Goal: Navigation & Orientation: Find specific page/section

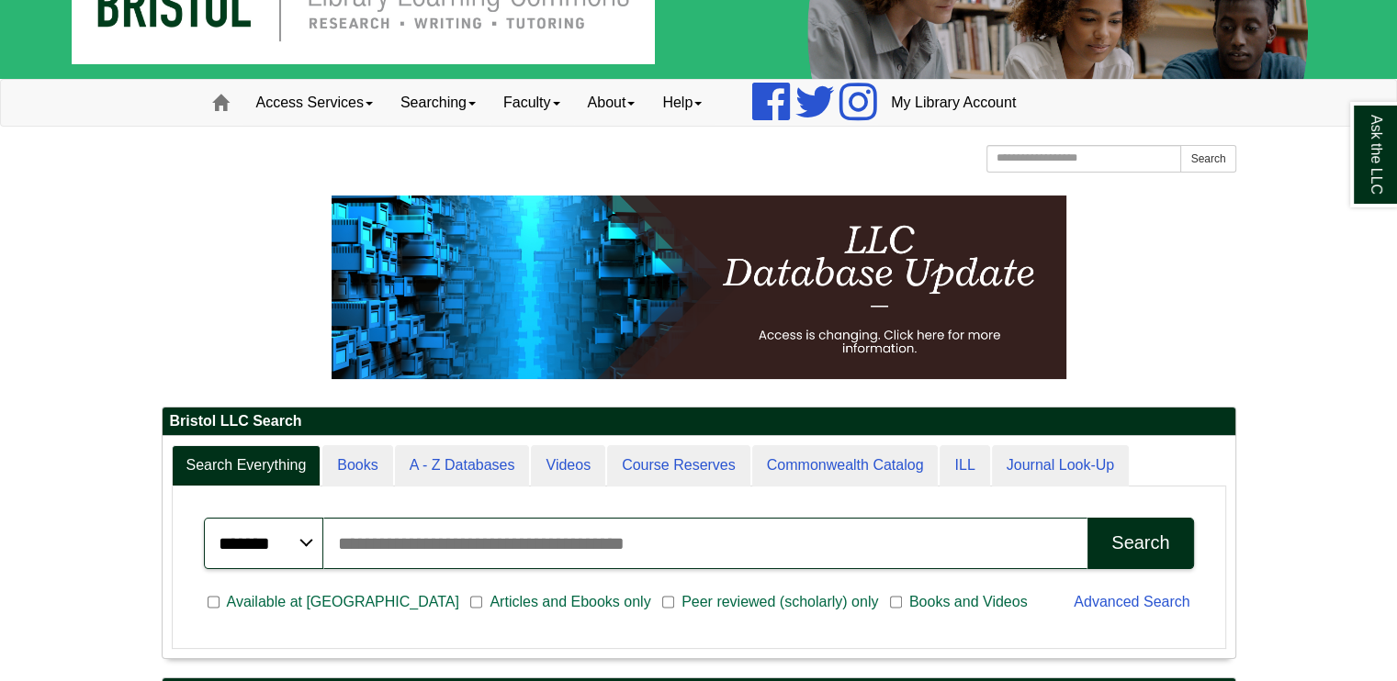
scroll to position [92, 0]
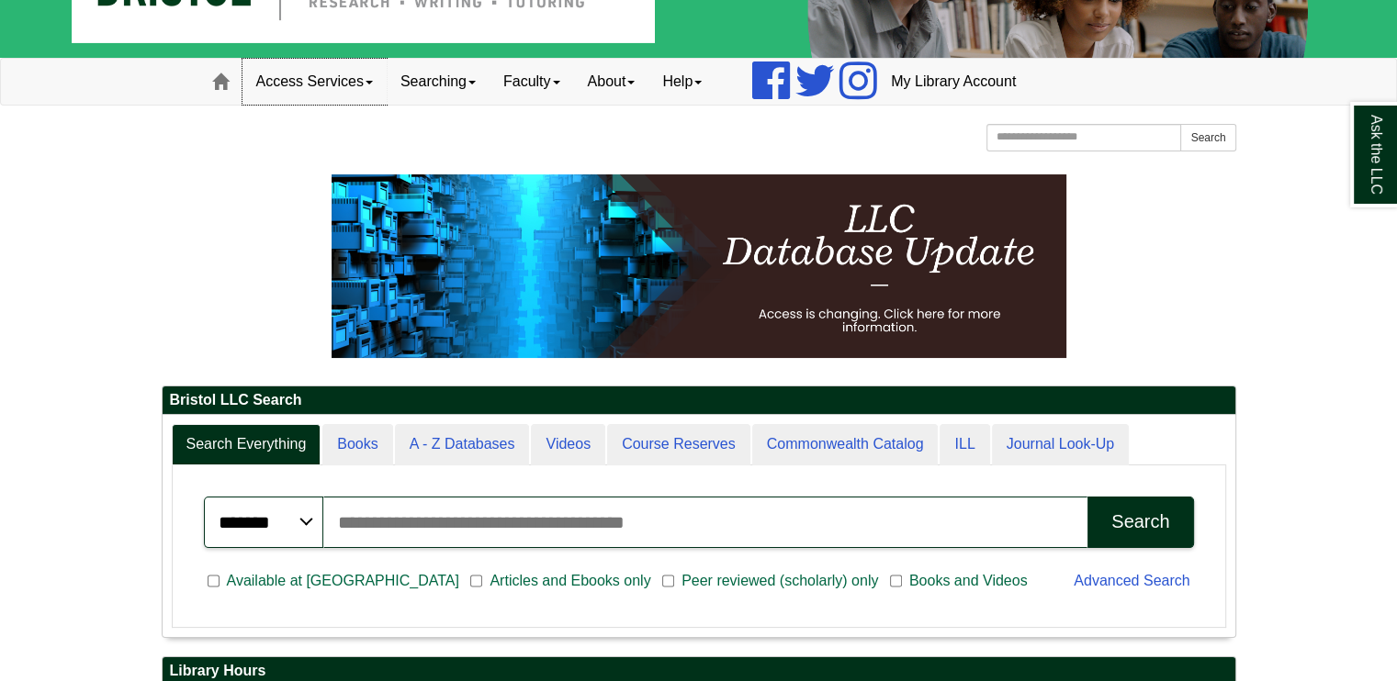
click at [337, 78] on link "Access Services" at bounding box center [314, 82] width 144 height 46
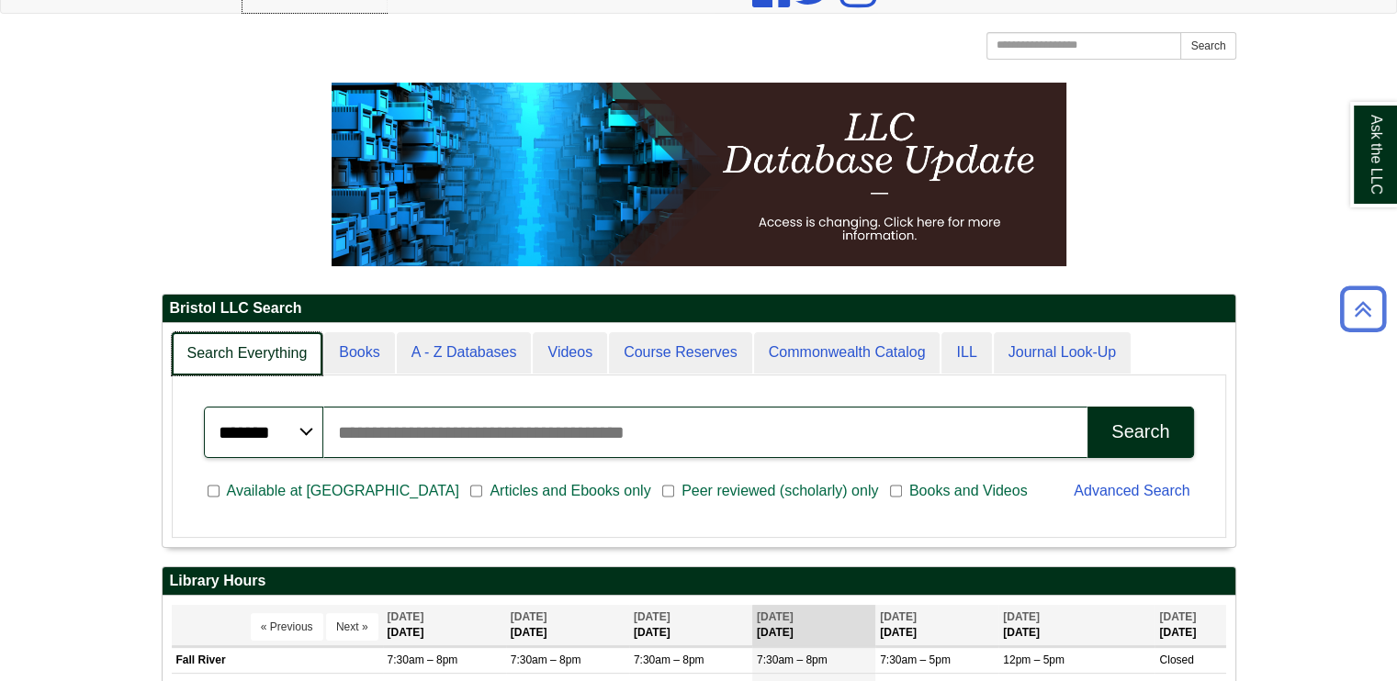
scroll to position [9, 8]
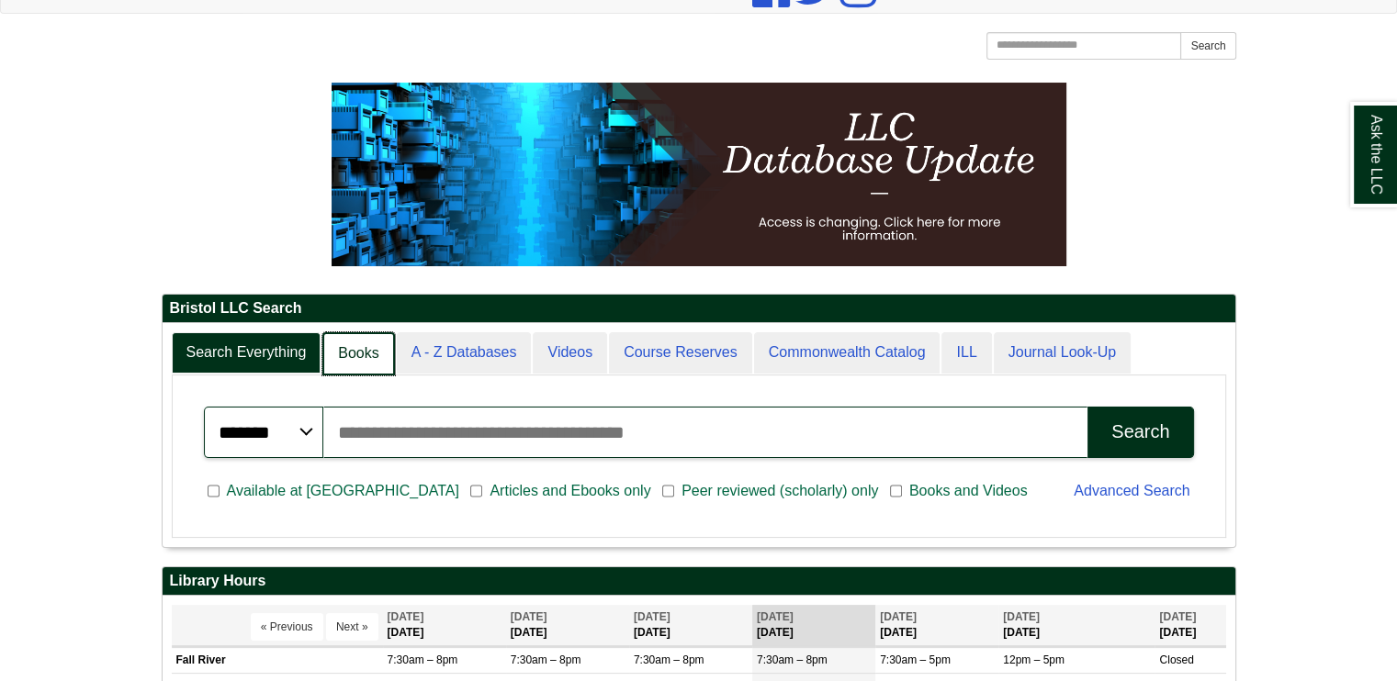
click at [337, 348] on link "Books" at bounding box center [358, 353] width 72 height 43
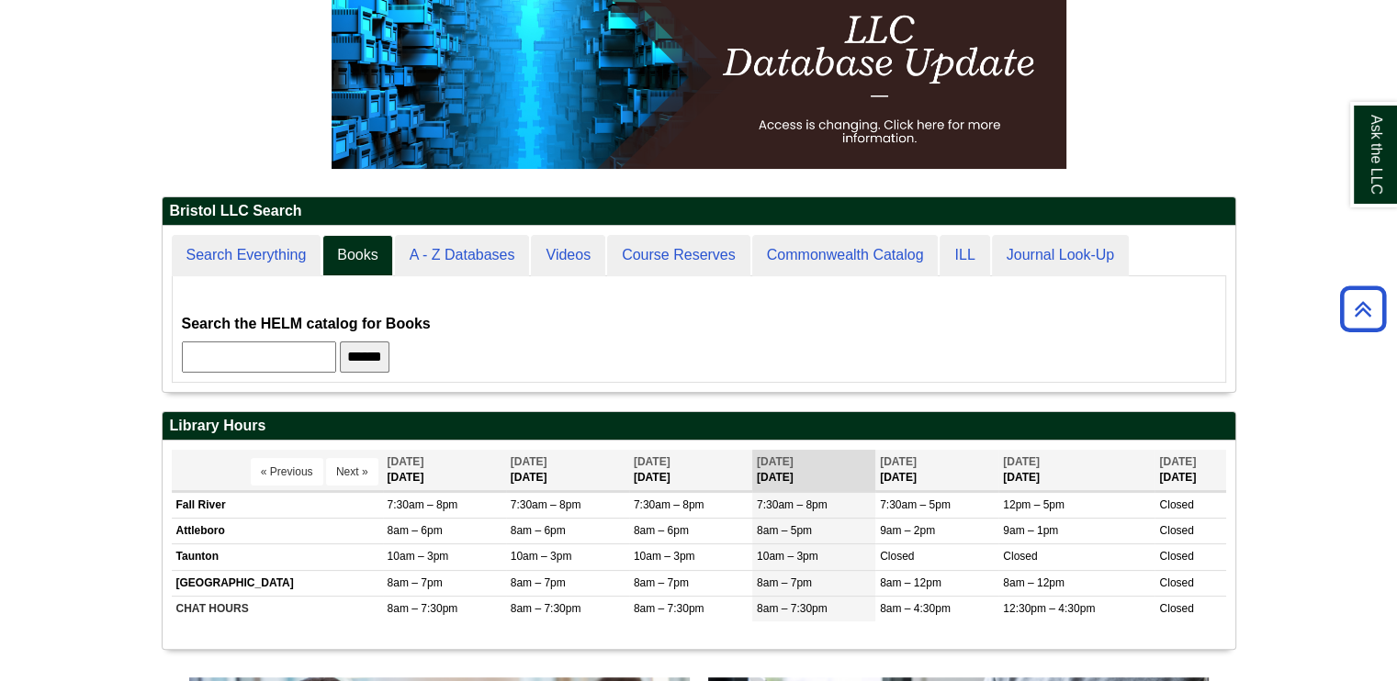
click at [306, 232] on div "Search Everything Books A - Z Databases Videos Course Reserves Commonwealth Cat…" at bounding box center [699, 309] width 1073 height 166
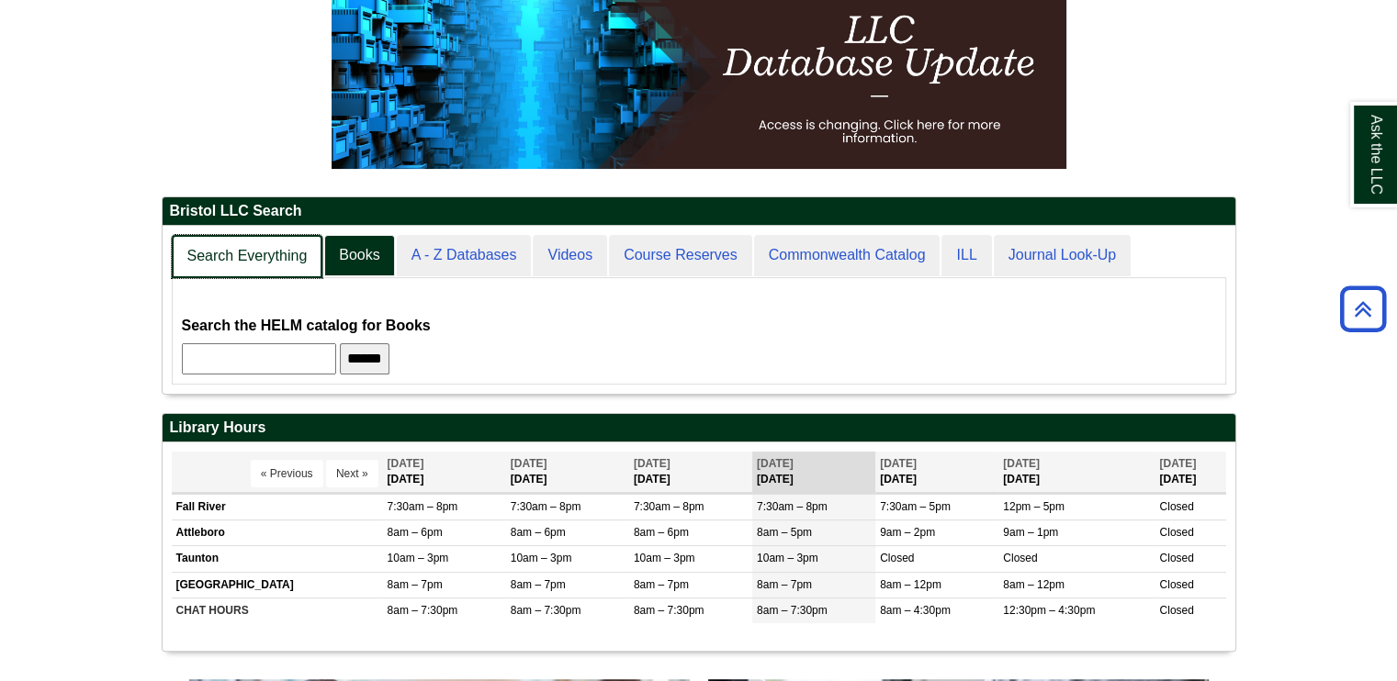
click at [298, 252] on link "Search Everything" at bounding box center [248, 256] width 152 height 43
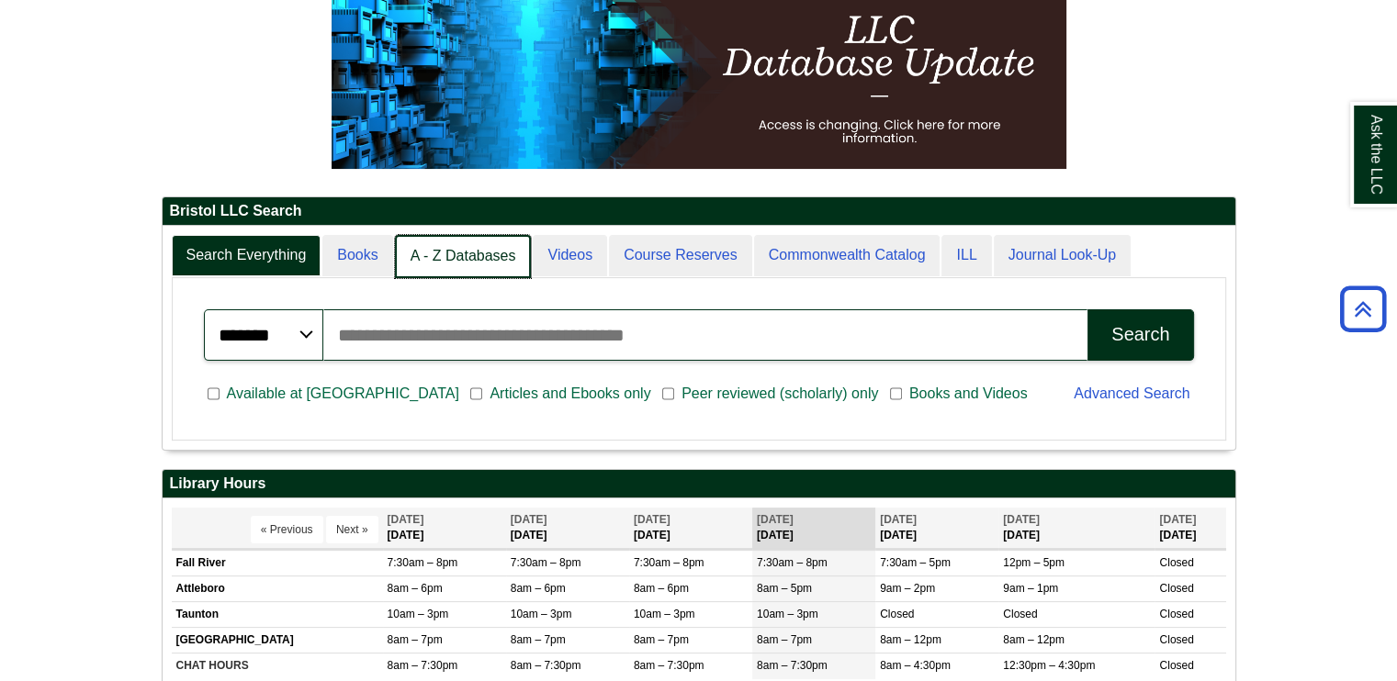
click at [407, 249] on link "A - Z Databases" at bounding box center [463, 256] width 137 height 43
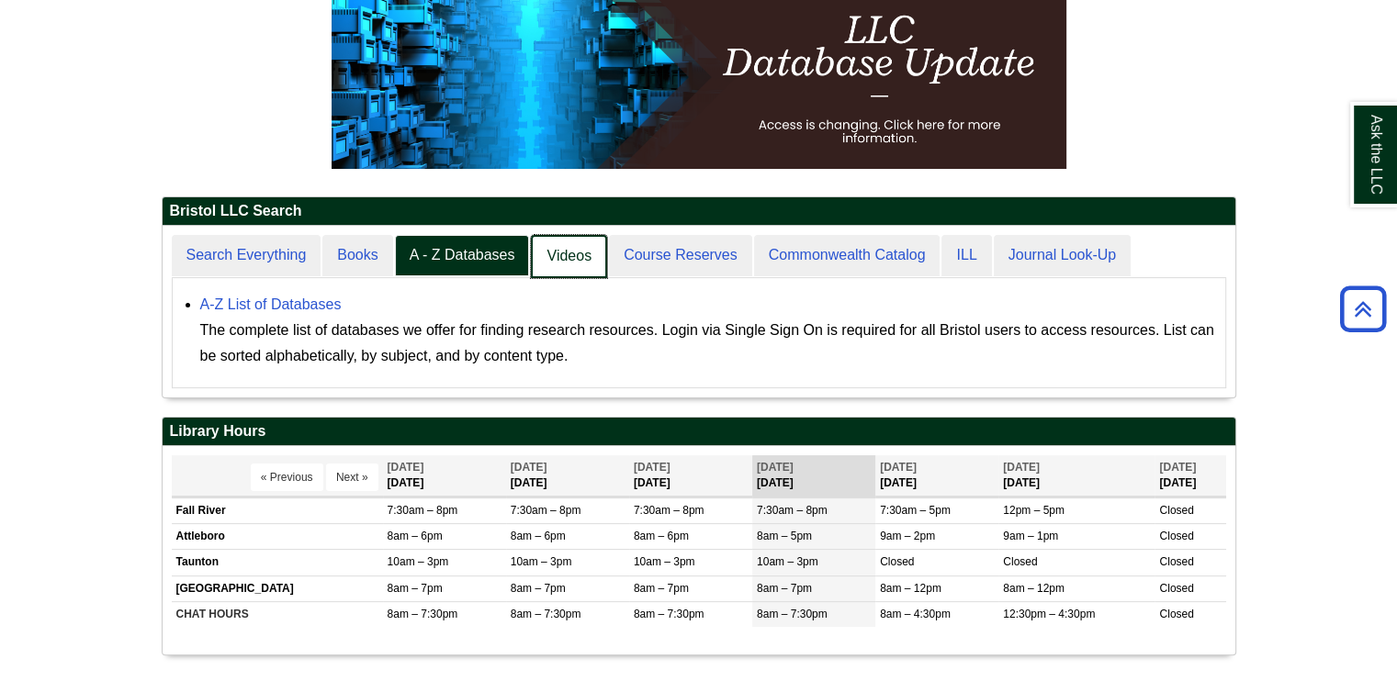
click at [579, 244] on link "Videos" at bounding box center [569, 256] width 76 height 43
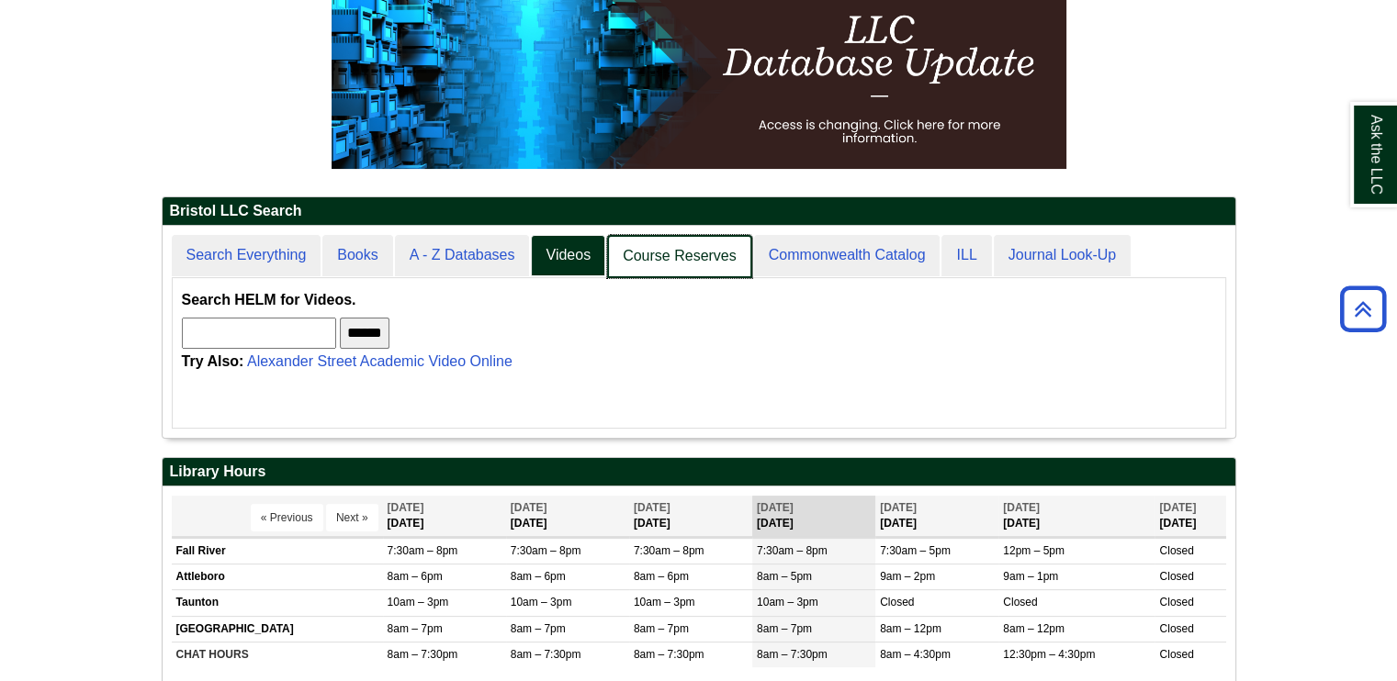
click at [621, 248] on link "Course Reserves" at bounding box center [679, 256] width 145 height 43
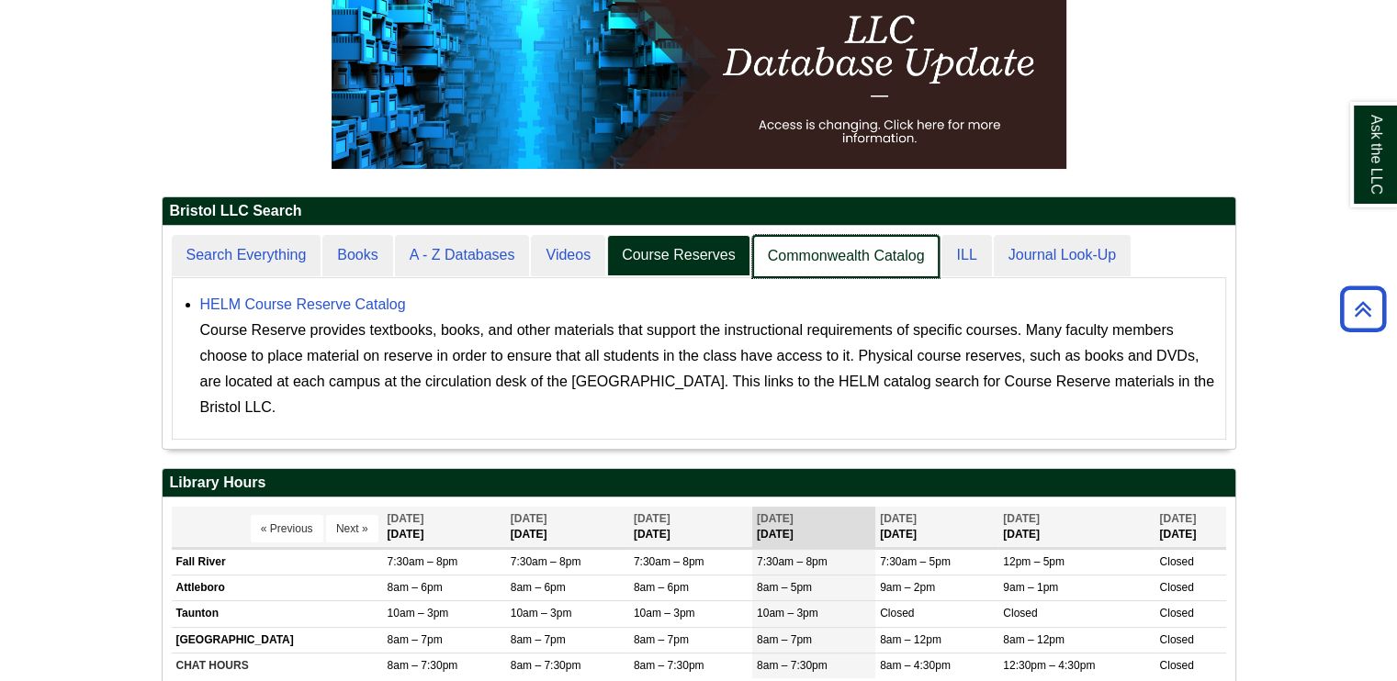
click at [778, 262] on link "Commonwealth Catalog" at bounding box center [846, 256] width 188 height 43
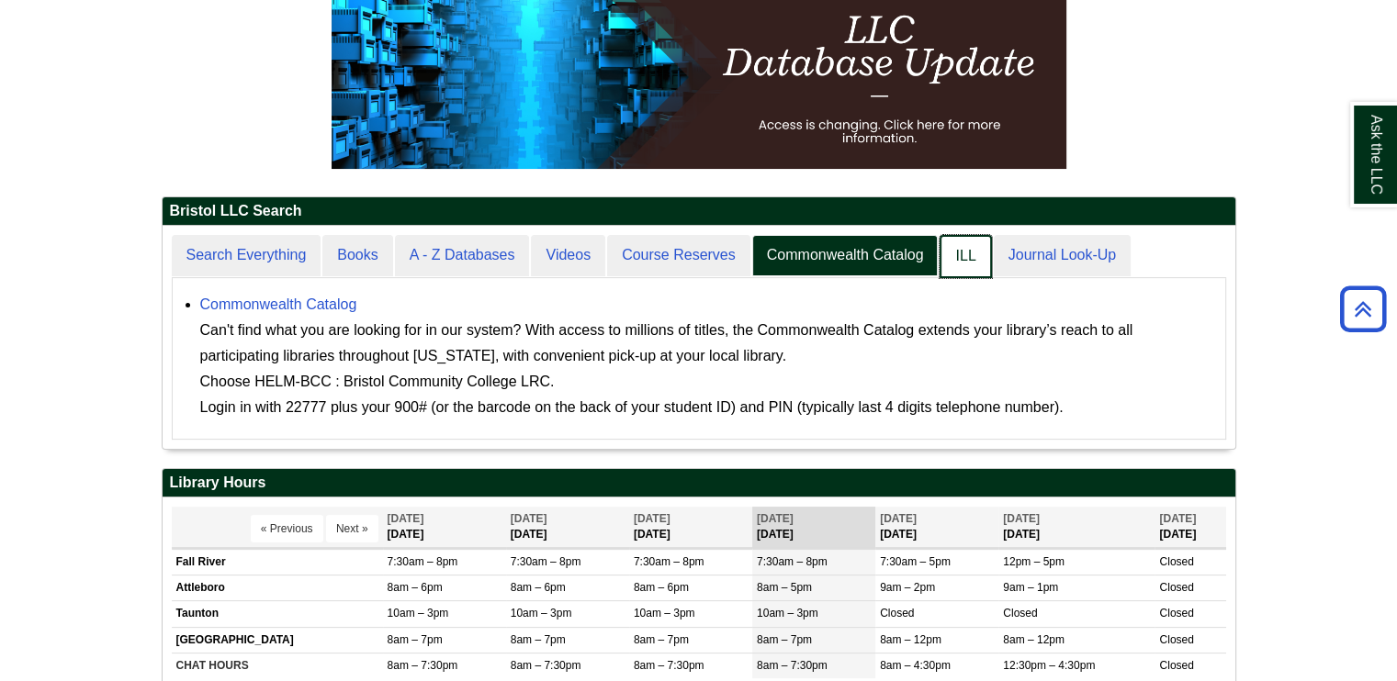
click at [968, 264] on link "ILL" at bounding box center [965, 256] width 51 height 43
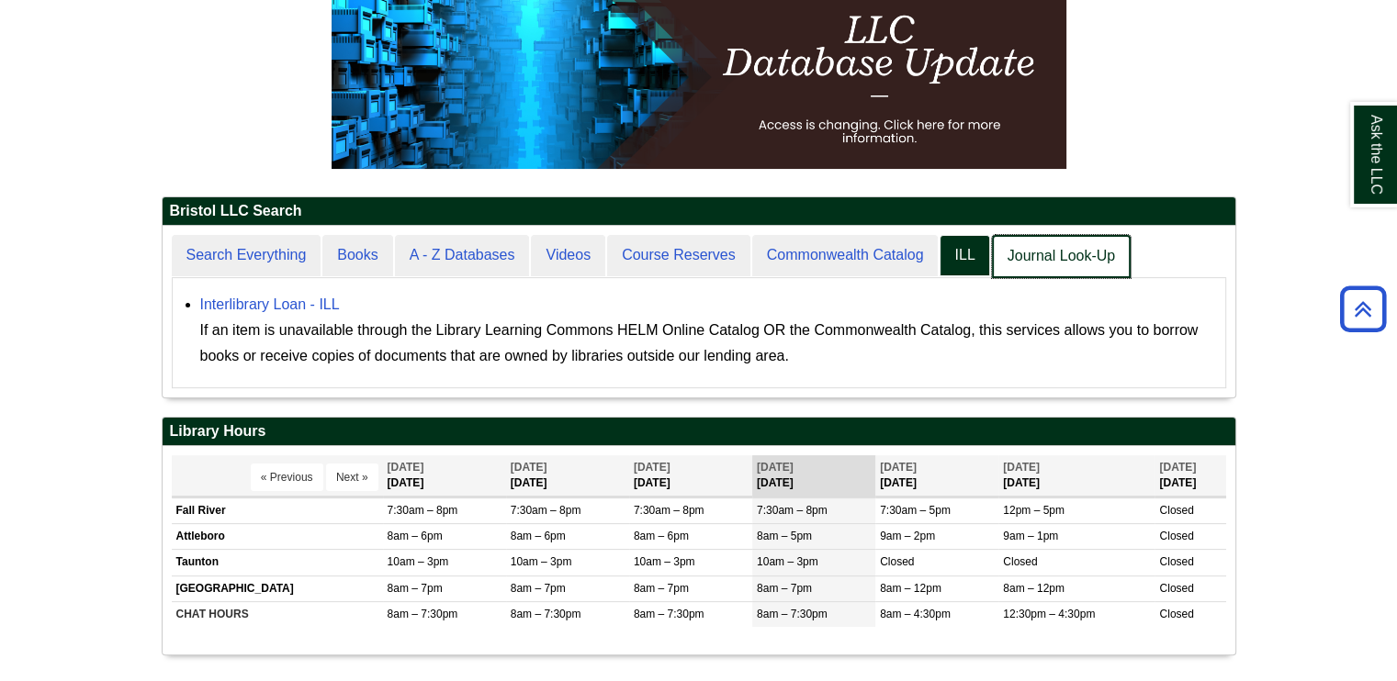
click at [1003, 258] on link "Journal Look-Up" at bounding box center [1061, 256] width 139 height 43
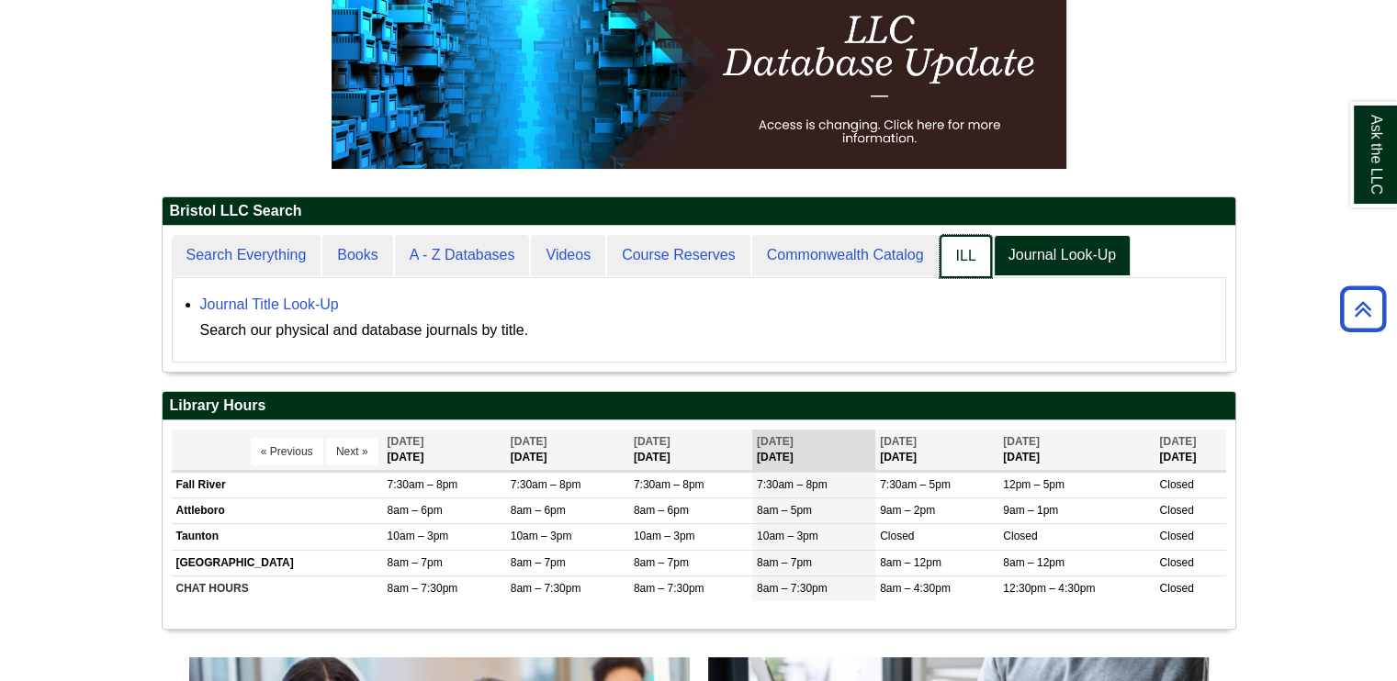
click at [966, 257] on link "ILL" at bounding box center [965, 256] width 51 height 43
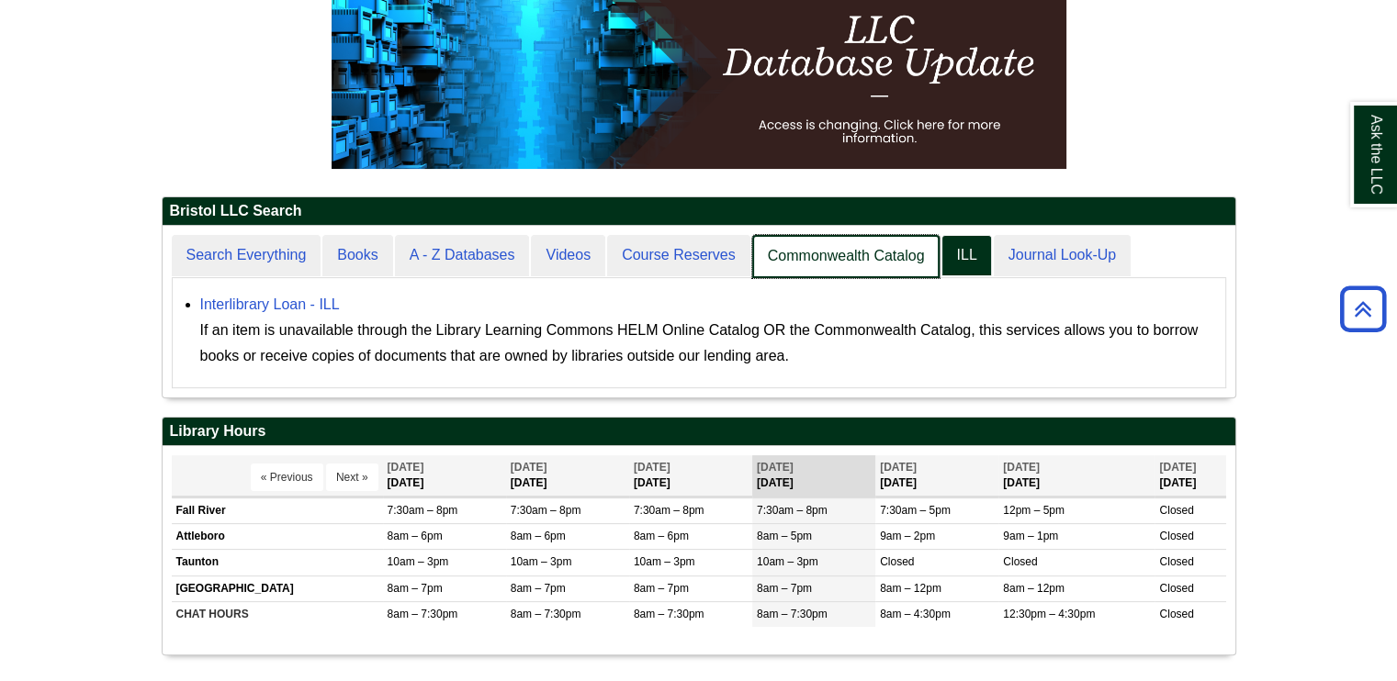
click at [895, 259] on link "Commonwealth Catalog" at bounding box center [846, 256] width 188 height 43
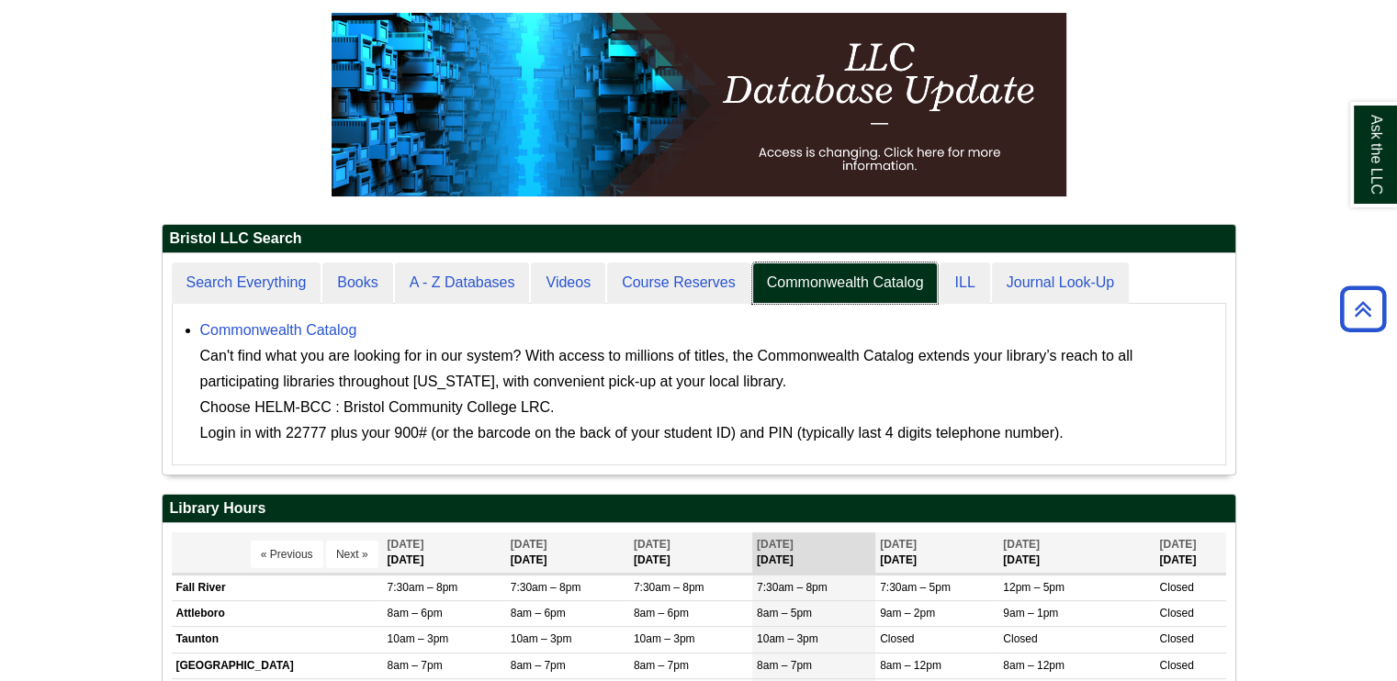
scroll to position [6, 0]
